Goal: Task Accomplishment & Management: Manage account settings

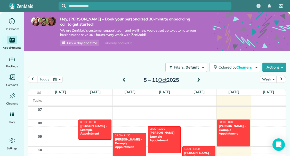
click at [80, 43] on span "Pick a day and time" at bounding box center [82, 43] width 30 height 4
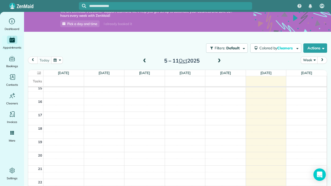
scroll to position [204, 0]
click at [290, 57] on button "Week" at bounding box center [308, 60] width 17 height 7
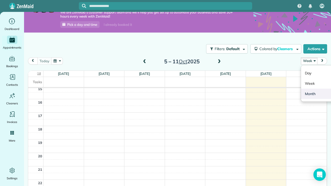
click at [290, 95] on link "Month" at bounding box center [321, 94] width 41 height 10
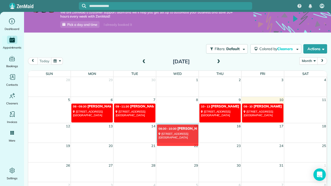
drag, startPoint x: 168, startPoint y: 110, endPoint x: 169, endPoint y: 131, distance: 21.2
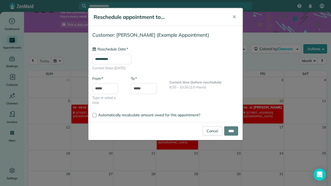
type input "**********"
click at [207, 130] on link "Cancel" at bounding box center [212, 130] width 20 height 9
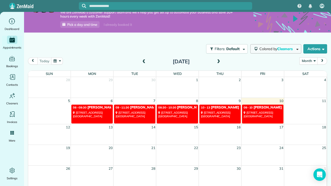
click at [290, 48] on span "button" at bounding box center [296, 49] width 4 height 4
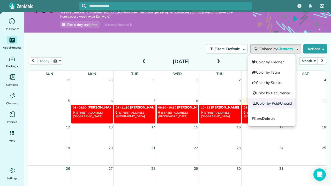
click at [271, 104] on link "Color by Paid/Unpaid" at bounding box center [272, 103] width 48 height 10
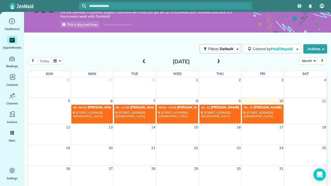
click at [232, 48] on span "Filters: Default" at bounding box center [220, 48] width 27 height 5
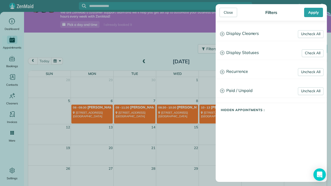
click at [223, 34] on icon at bounding box center [222, 34] width 4 height 4
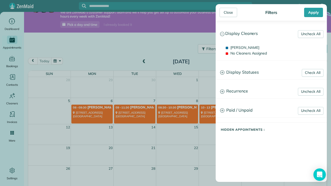
click at [223, 73] on icon at bounding box center [222, 72] width 4 height 4
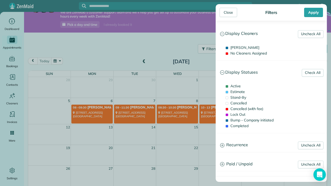
click at [223, 146] on icon at bounding box center [222, 145] width 4 height 4
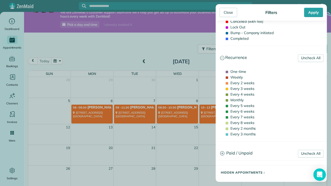
scroll to position [87, 0]
click at [222, 153] on icon at bounding box center [222, 153] width 4 height 4
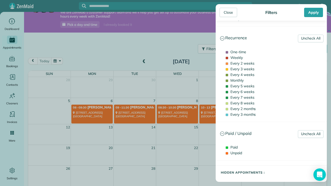
scroll to position [107, 0]
click at [165, 45] on div "Close Filters Apply Uncheck All Display Cleaners Christina Nekrylova No Cleaner…" at bounding box center [165, 93] width 331 height 186
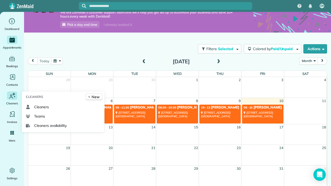
click at [12, 97] on icon "Main" at bounding box center [11, 98] width 4 height 2
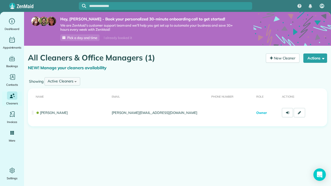
click at [78, 81] on div "Active Cleaners All Cleaners Active Cleaners Inactive Cleaners" at bounding box center [62, 81] width 36 height 8
click at [80, 166] on main "Hey, Christina - Book your personalized 30-minute onboarding call to get starte…" at bounding box center [177, 105] width 307 height 186
click at [313, 58] on button "Actions" at bounding box center [315, 57] width 24 height 9
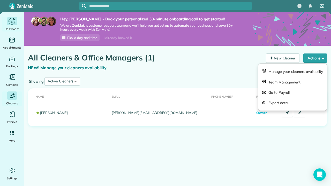
click at [11, 23] on icon "Main" at bounding box center [12, 21] width 8 height 8
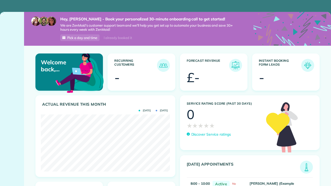
scroll to position [57, 129]
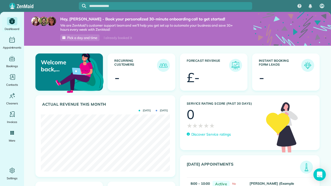
click at [11, 23] on icon "Main" at bounding box center [12, 21] width 6 height 6
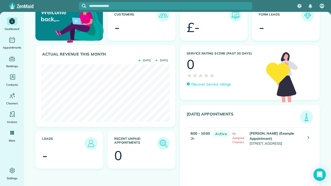
scroll to position [18, 0]
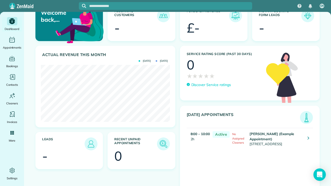
click at [305, 116] on img at bounding box center [306, 118] width 12 height 12
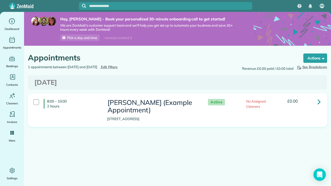
click at [255, 105] on span "No Assigned Cleaners" at bounding box center [256, 103] width 20 height 9
click at [322, 99] on link at bounding box center [319, 101] width 10 height 10
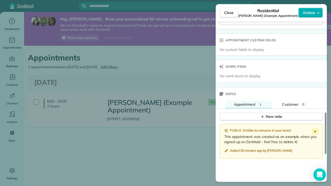
scroll to position [351, 0]
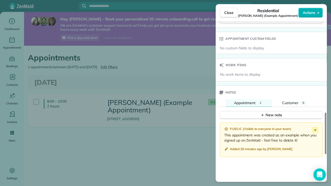
click at [92, 182] on div "Close Residential [PERSON_NAME] (Example Appointment) Actions Status Active [PE…" at bounding box center [165, 93] width 331 height 186
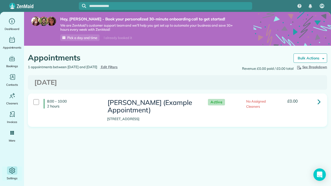
click at [9, 171] on icon "Main" at bounding box center [12, 171] width 8 height 8
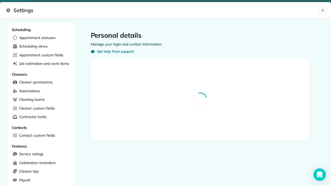
select select "**"
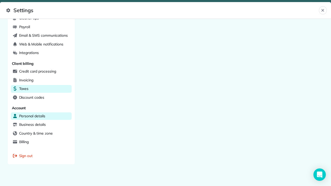
scroll to position [153, 0]
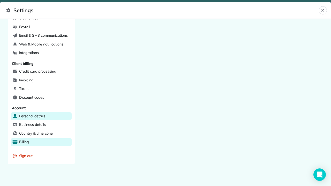
click at [37, 138] on div "Billing" at bounding box center [41, 142] width 61 height 8
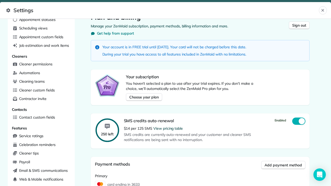
scroll to position [10, 0]
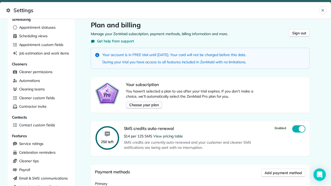
click at [142, 104] on span "Choose your plan" at bounding box center [143, 104] width 29 height 5
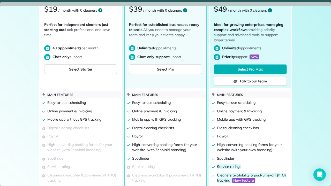
scroll to position [81, 0]
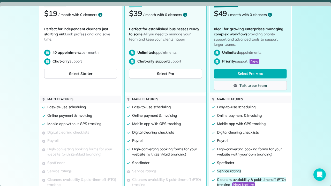
click at [259, 85] on span "Talk to our team" at bounding box center [252, 85] width 27 height 5
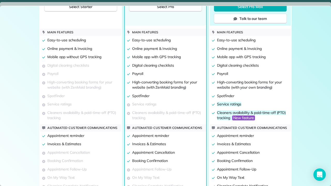
scroll to position [146, 0]
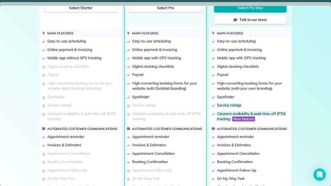
click at [318, 177] on div "Starter $19 / month with 0 cleaners Perfect for independent cleaners just start…" at bounding box center [165, 106] width 331 height 362
click at [321, 174] on div "Starter $19 / month with 0 cleaners Perfect for independent cleaners just start…" at bounding box center [165, 106] width 331 height 362
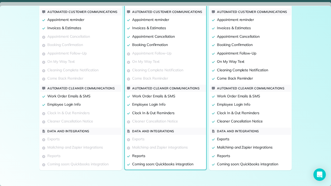
scroll to position [0, 0]
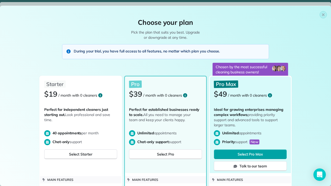
click at [258, 155] on span "Select Pro Max" at bounding box center [249, 154] width 25 height 5
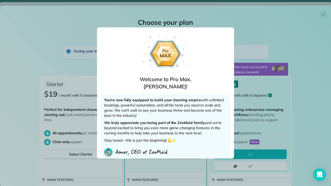
click at [198, 118] on p "You're now fully equipped to build your cleaning empire with unlimited bookings…" at bounding box center [165, 108] width 122 height 23
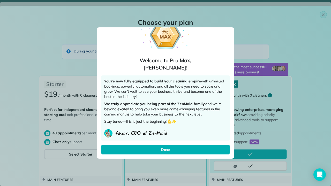
scroll to position [19, 0]
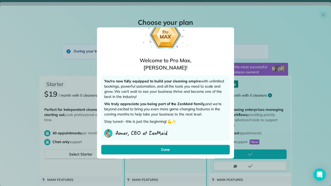
click at [187, 150] on button "Done" at bounding box center [165, 150] width 129 height 10
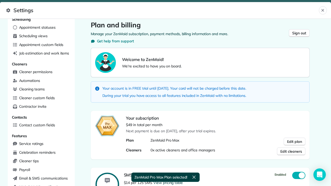
click at [207, 132] on p "Next payment is due on [DATE], after your trial expires." at bounding box center [215, 130] width 179 height 5
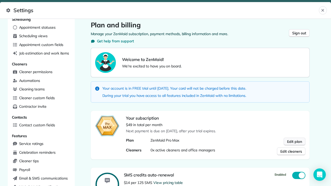
click at [294, 142] on span "Edit plan" at bounding box center [294, 141] width 15 height 5
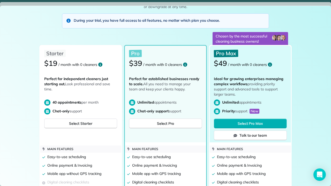
scroll to position [33, 0]
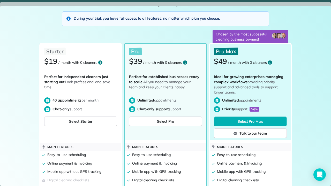
click at [270, 62] on icon "Open more information" at bounding box center [270, 62] width 4 height 4
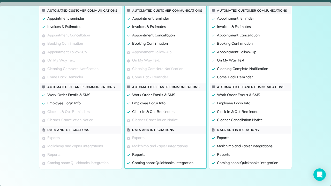
scroll to position [0, 0]
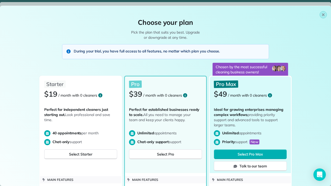
click at [324, 18] on button "button" at bounding box center [322, 14] width 7 height 7
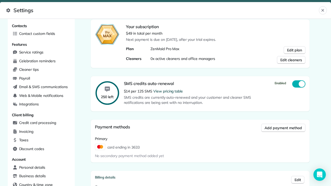
scroll to position [101, 0]
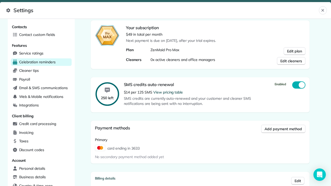
click at [41, 61] on span "Celebration reminders" at bounding box center [37, 61] width 36 height 5
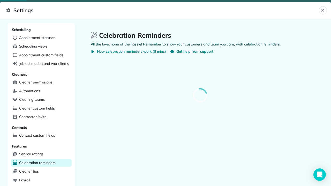
select select
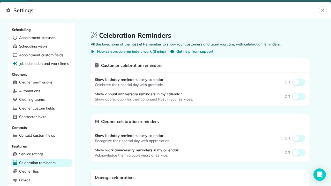
select select
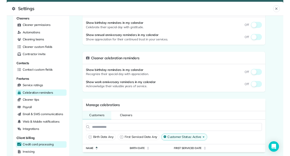
scroll to position [54, 0]
